Goal: Task Accomplishment & Management: Use online tool/utility

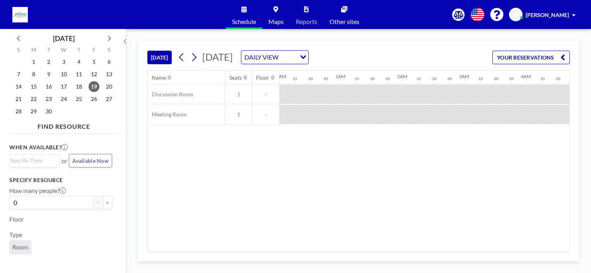
scroll to position [0, 526]
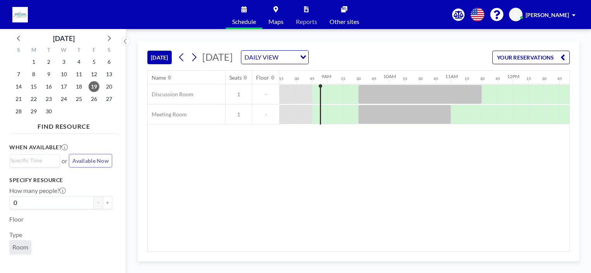
scroll to position [0, 508]
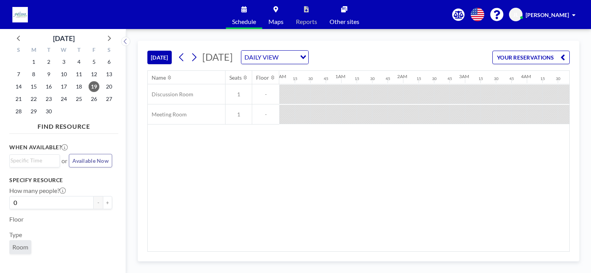
scroll to position [0, 526]
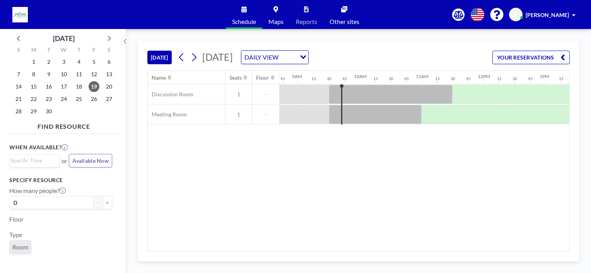
scroll to position [0, 537]
